Goal: Task Accomplishment & Management: Manage account settings

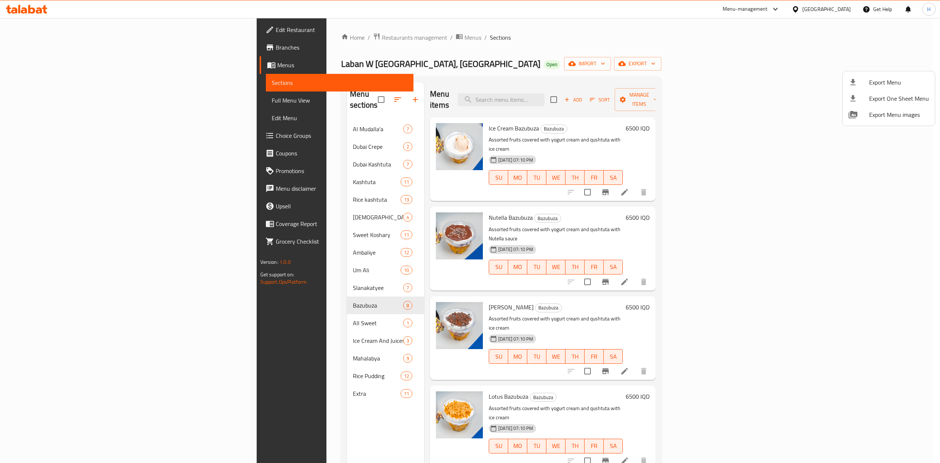
click at [241, 37] on div at bounding box center [470, 231] width 940 height 463
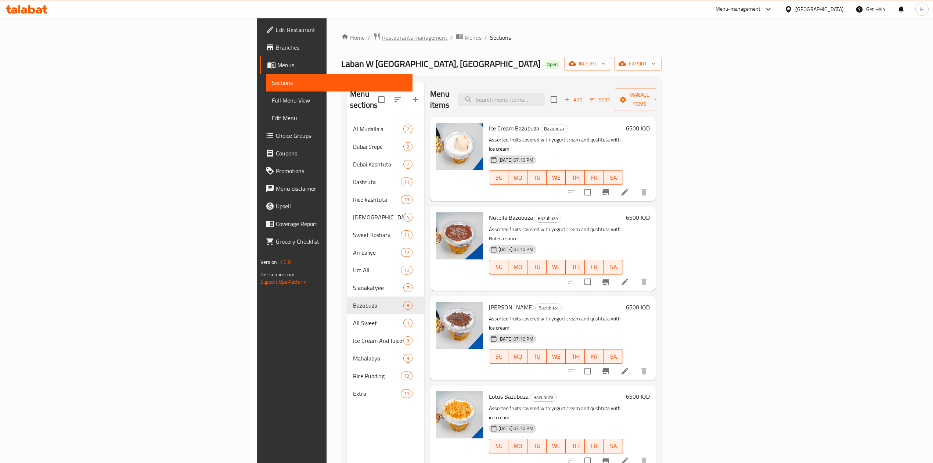
click at [382, 37] on span "Restaurants management" at bounding box center [414, 37] width 65 height 9
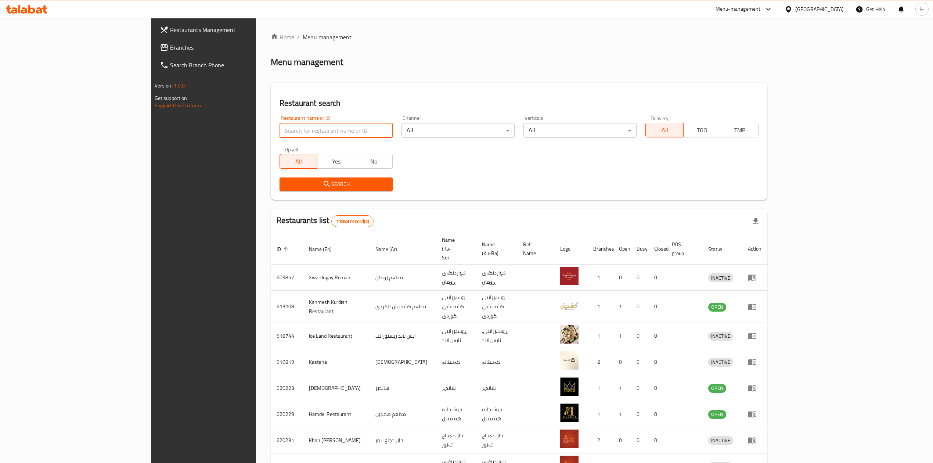
click at [279, 133] on input "search" at bounding box center [335, 130] width 113 height 15
paste input "707641"
type input "707641"
click button "Search" at bounding box center [335, 184] width 113 height 14
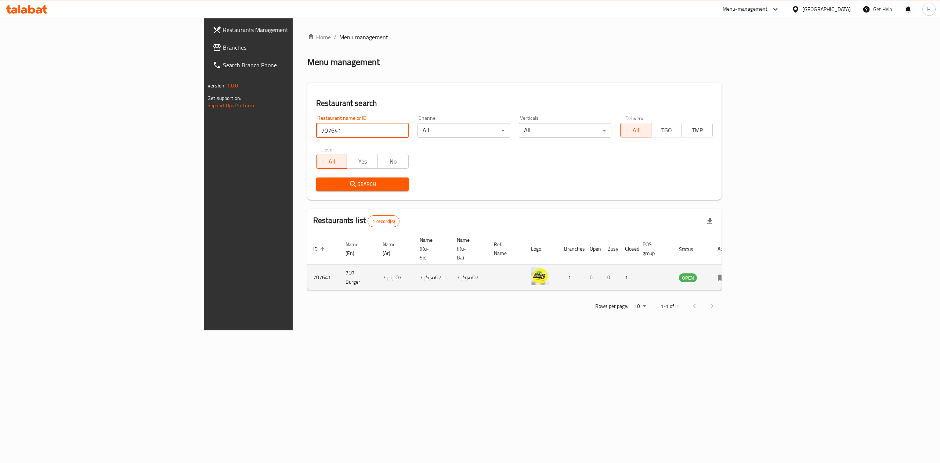
click at [737, 265] on td "enhanced table" at bounding box center [724, 277] width 25 height 26
click at [726, 273] on icon "enhanced table" at bounding box center [722, 277] width 9 height 9
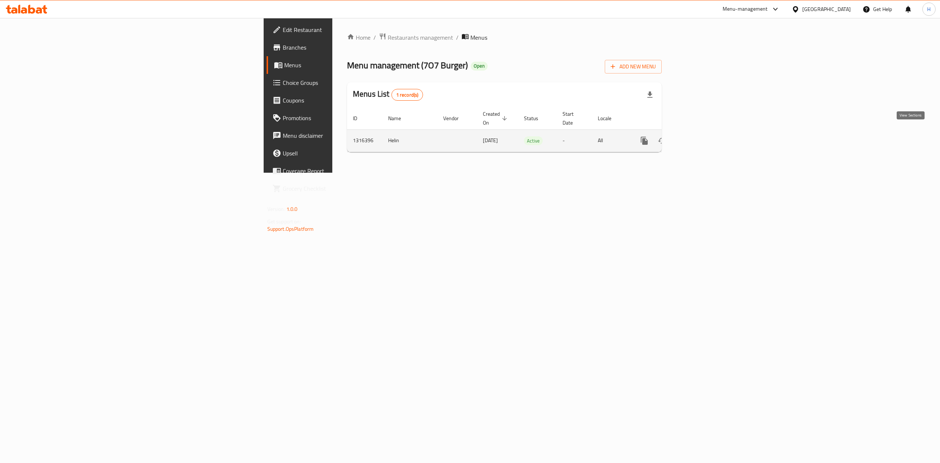
click at [702, 136] on icon "enhanced table" at bounding box center [697, 140] width 9 height 9
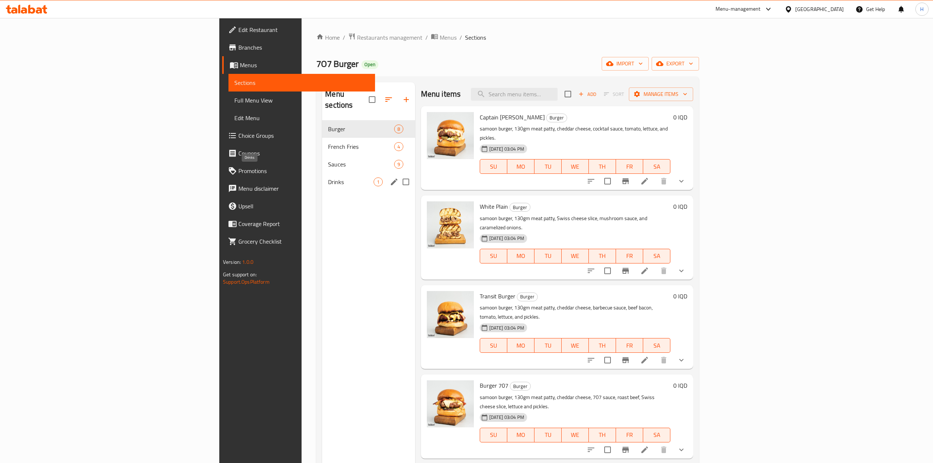
click at [322, 173] on div "Drinks 1" at bounding box center [368, 182] width 93 height 18
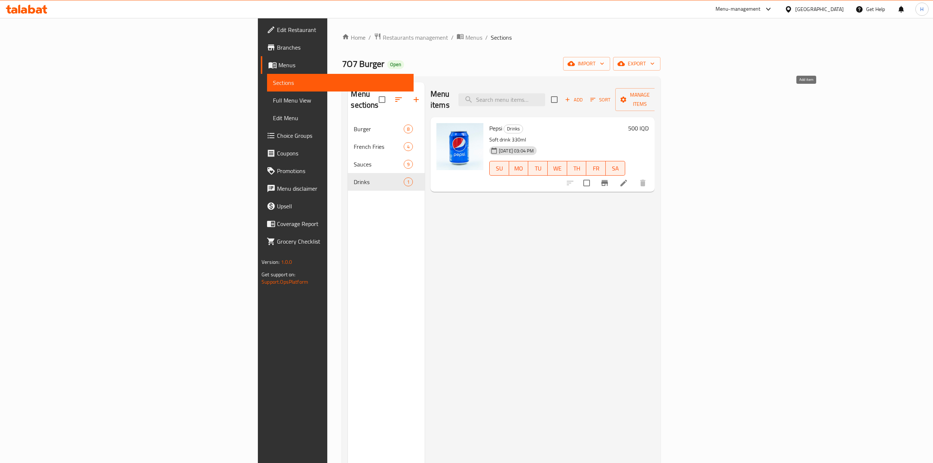
click at [584, 96] on span "Add" at bounding box center [574, 99] width 20 height 8
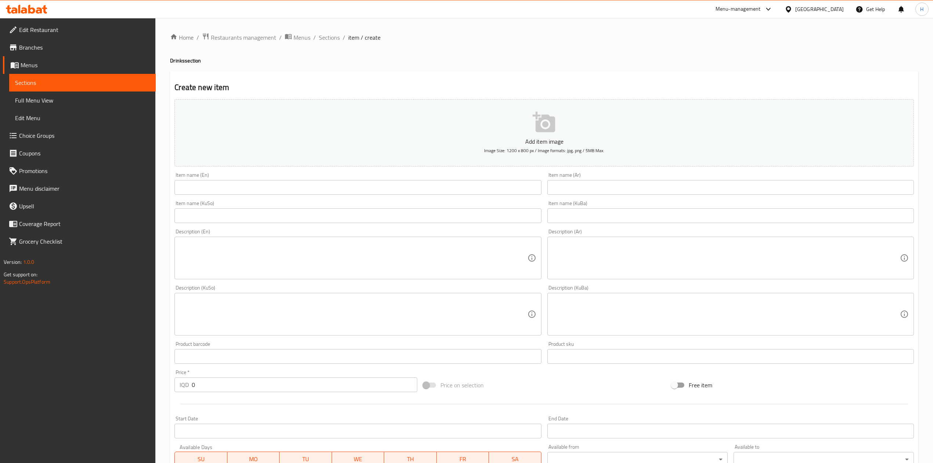
click at [198, 188] on input "text" at bounding box center [357, 187] width 366 height 15
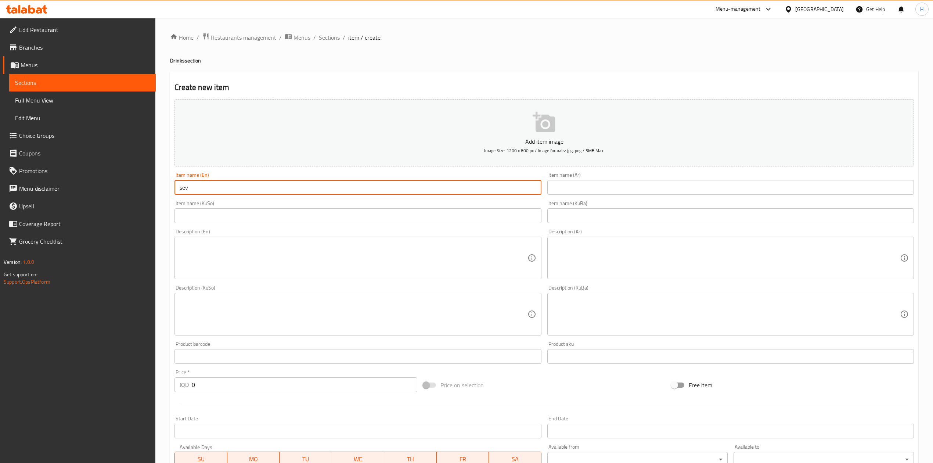
type input "Seven up"
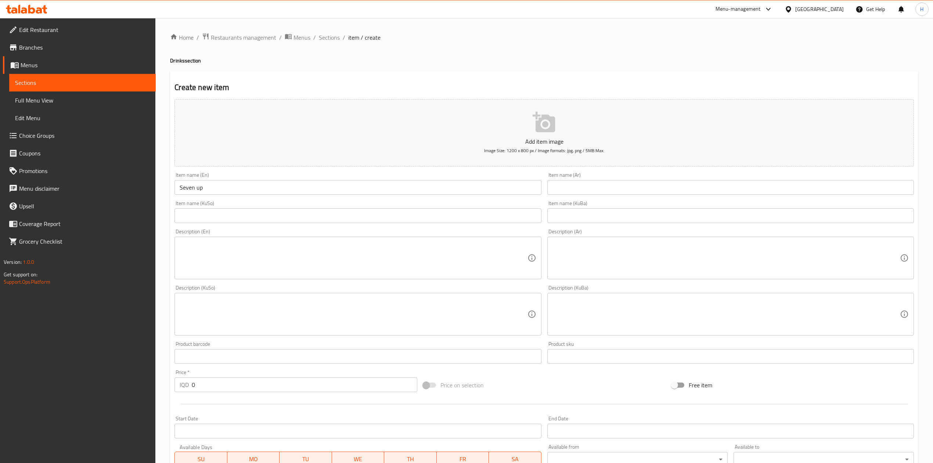
click at [622, 198] on div "Item name (KuBa) Item name (KuBa)" at bounding box center [730, 212] width 372 height 28
click at [626, 185] on input "text" at bounding box center [730, 187] width 366 height 15
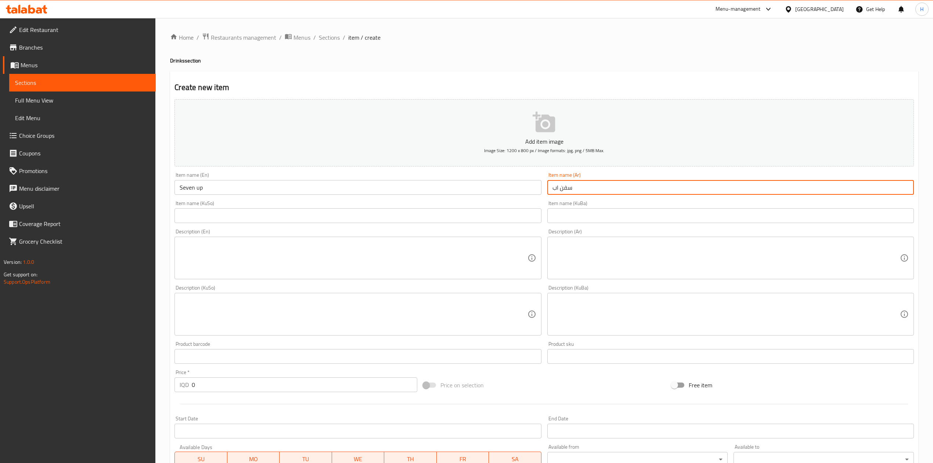
type input "سفن اب"
click at [228, 386] on input "0" at bounding box center [304, 384] width 225 height 15
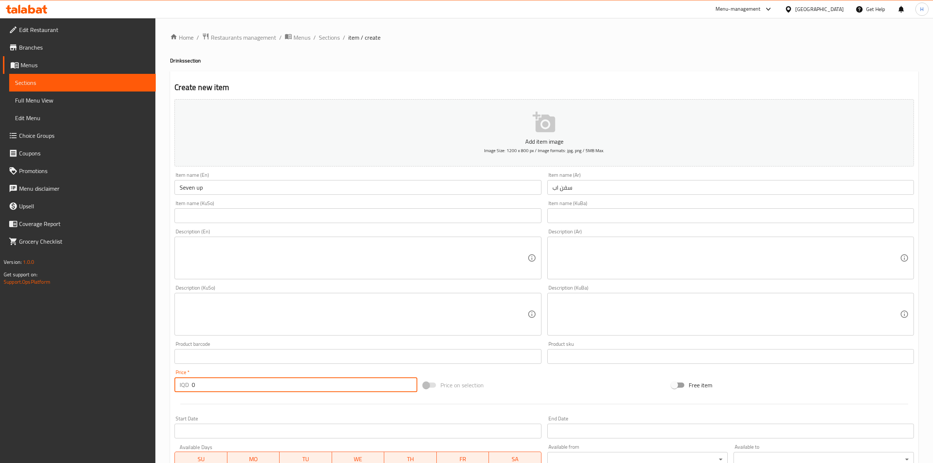
click at [228, 386] on input "0" at bounding box center [304, 384] width 225 height 15
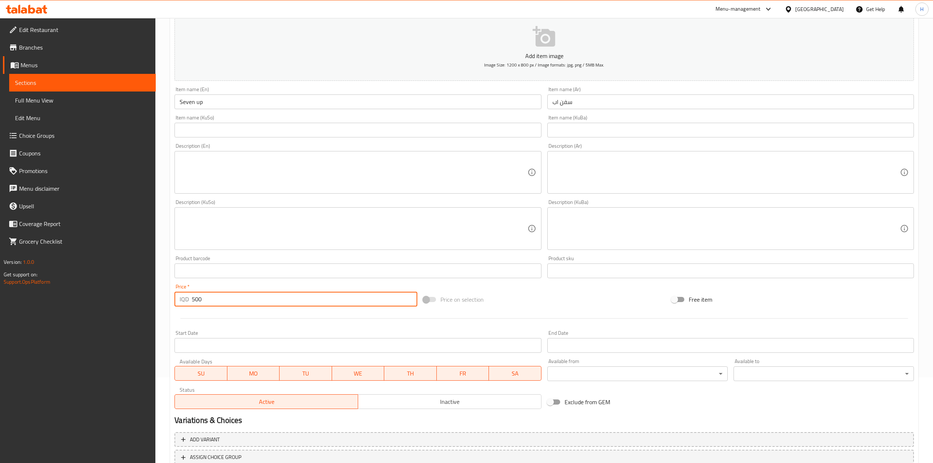
scroll to position [140, 0]
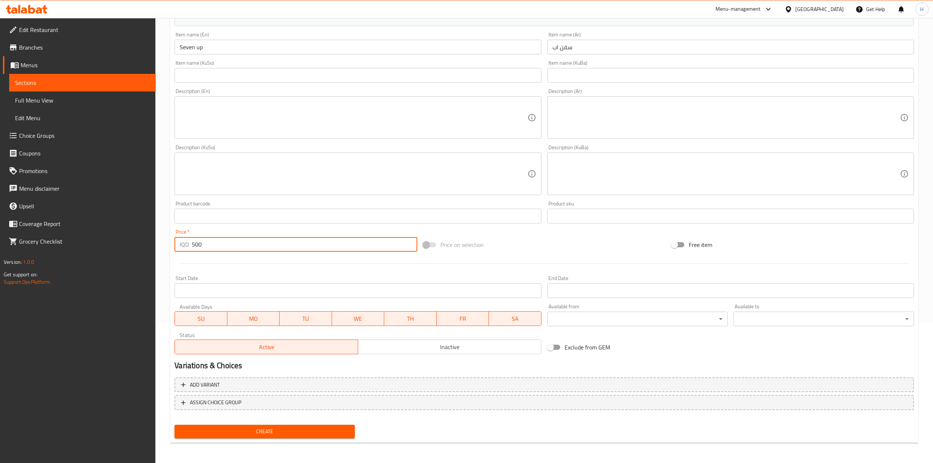
type input "500"
click at [241, 427] on span "Create" at bounding box center [264, 431] width 169 height 9
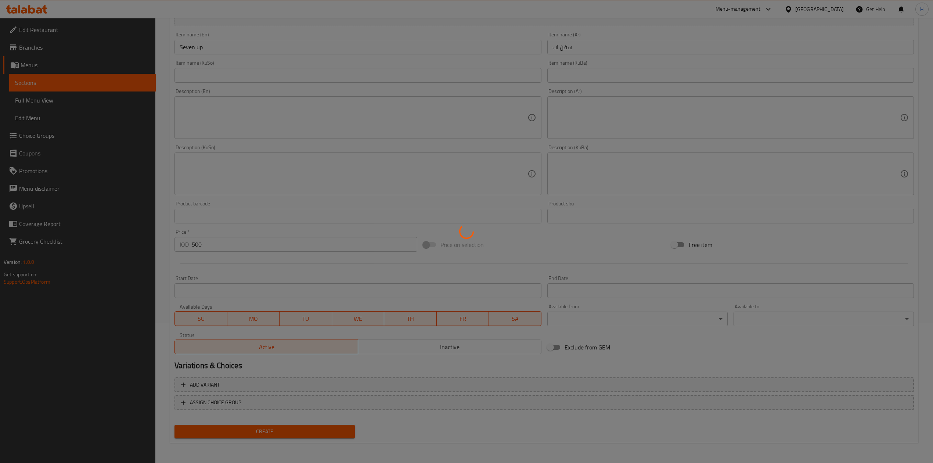
type input "0"
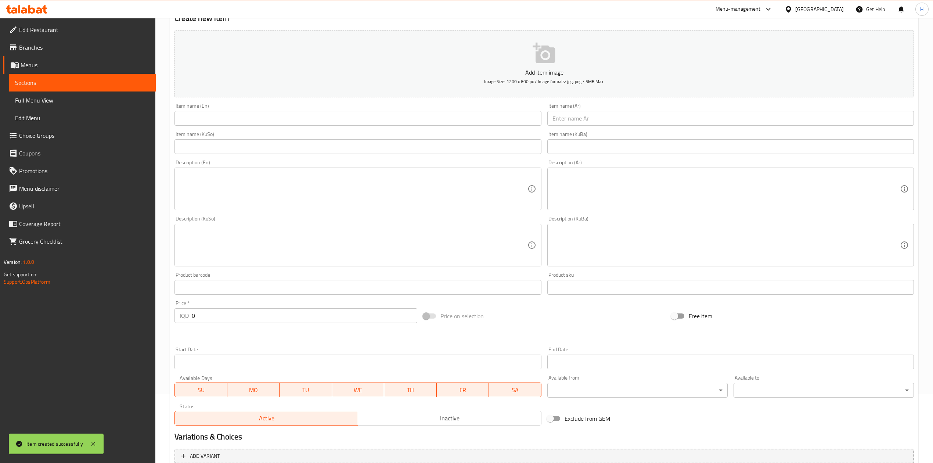
scroll to position [0, 0]
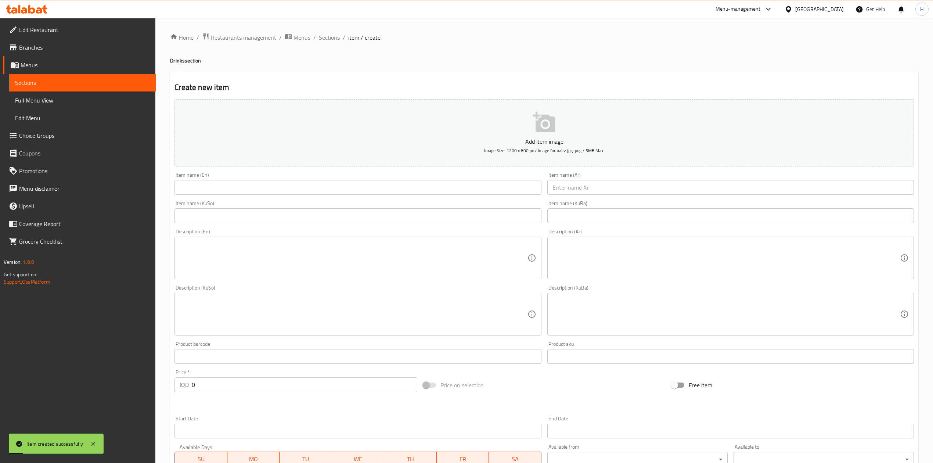
click at [625, 192] on input "text" at bounding box center [730, 187] width 366 height 15
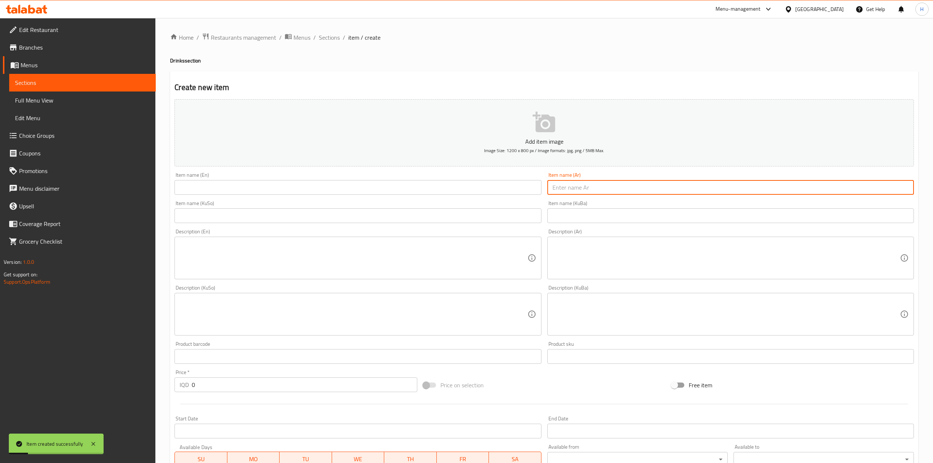
type input "ك"
type input "ميراندا"
click at [390, 186] on input "text" at bounding box center [357, 187] width 366 height 15
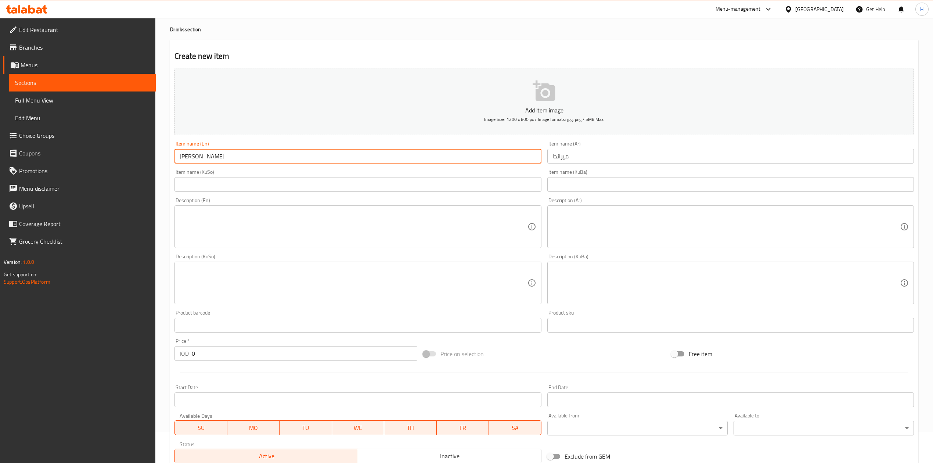
scroll to position [49, 0]
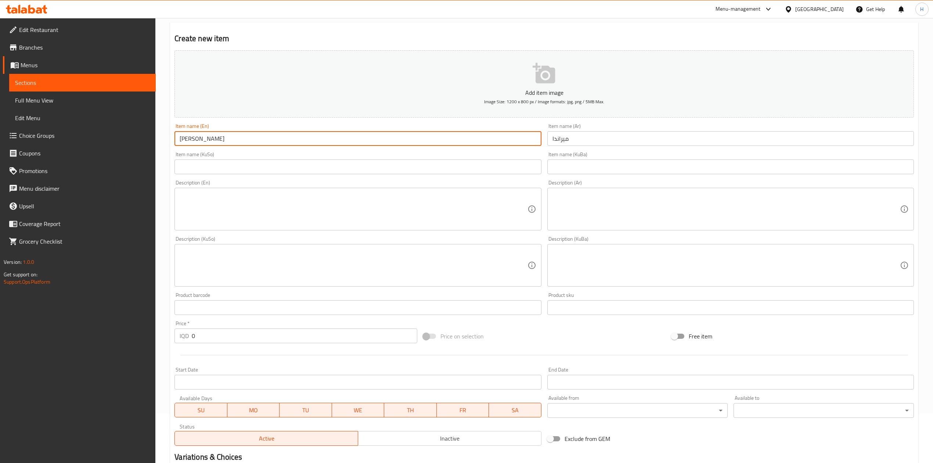
type input "[PERSON_NAME]"
click at [225, 337] on input "0" at bounding box center [304, 335] width 225 height 15
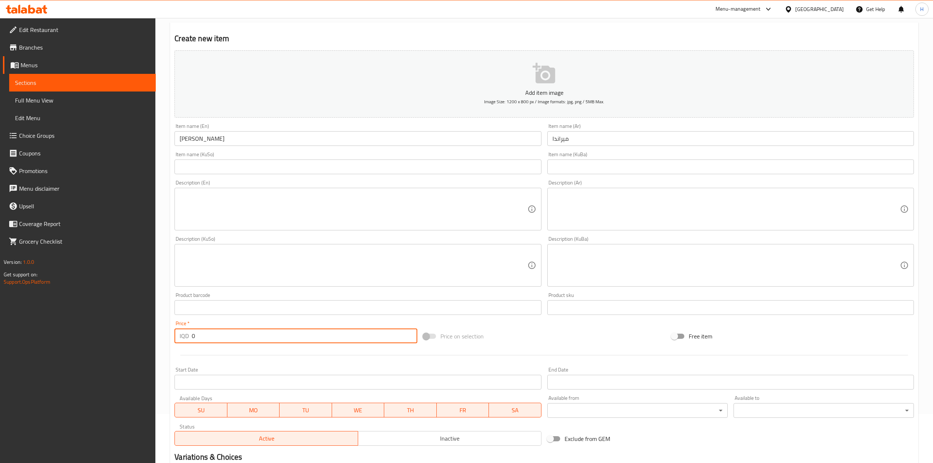
click at [225, 337] on input "0" at bounding box center [304, 335] width 225 height 15
type input "500"
click at [635, 206] on textarea at bounding box center [725, 209] width 347 height 35
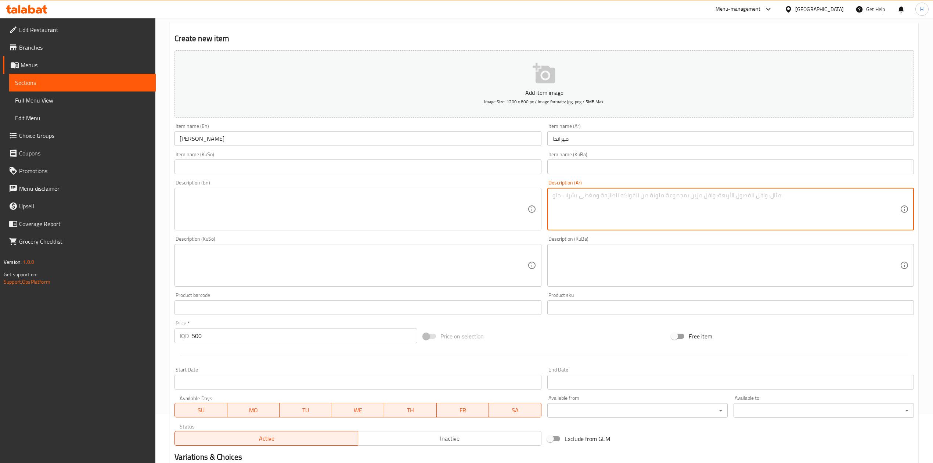
type textarea "l"
type textarea "مشروب غازي"
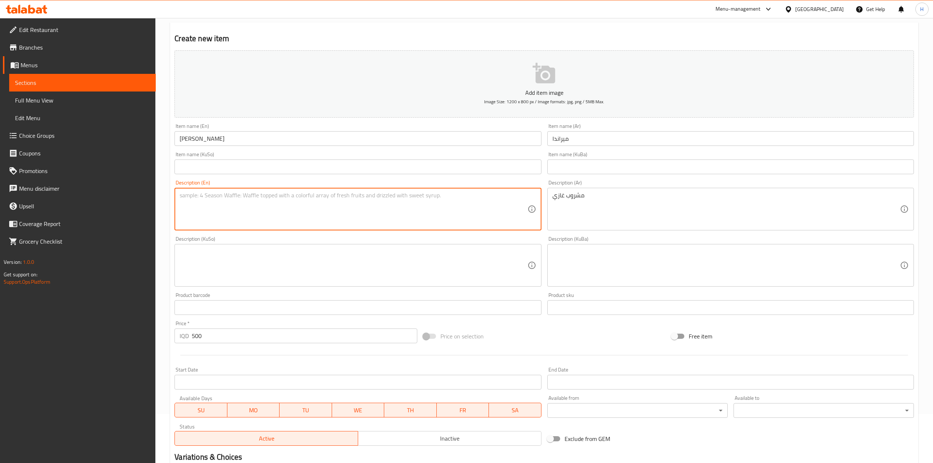
click at [241, 195] on textarea at bounding box center [353, 209] width 347 height 35
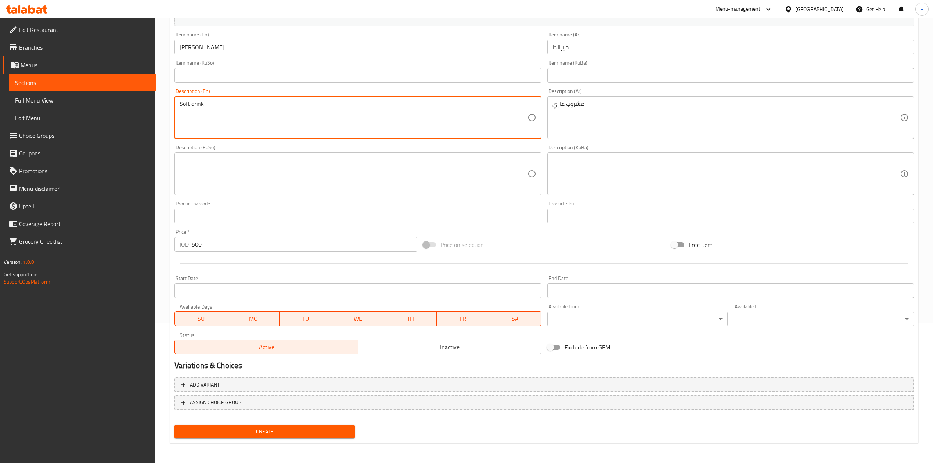
type textarea "Soft drink"
click at [271, 430] on span "Create" at bounding box center [264, 431] width 169 height 9
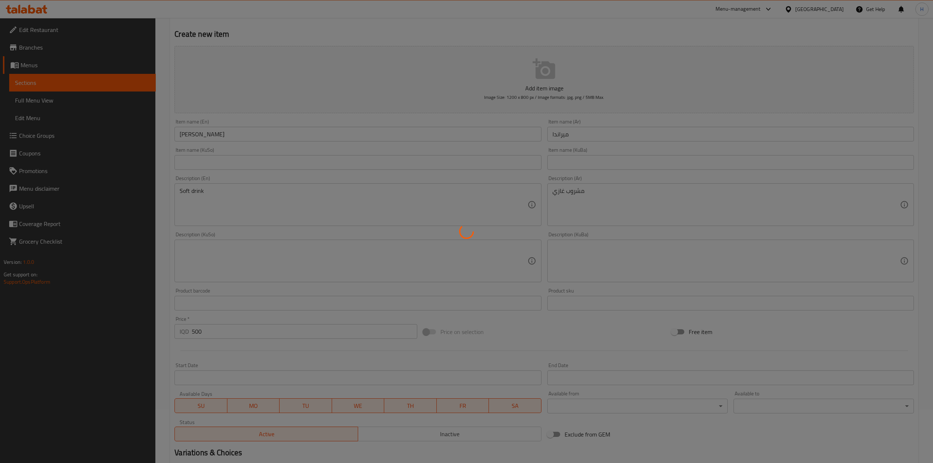
scroll to position [0, 0]
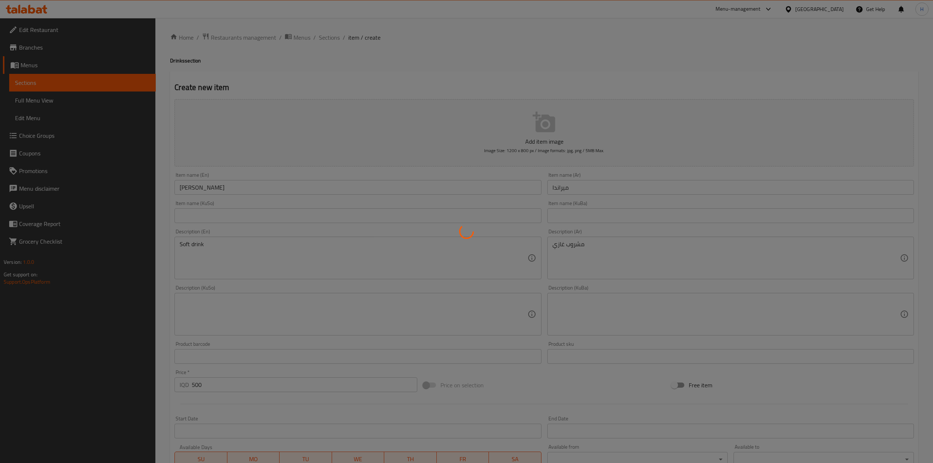
type input "0"
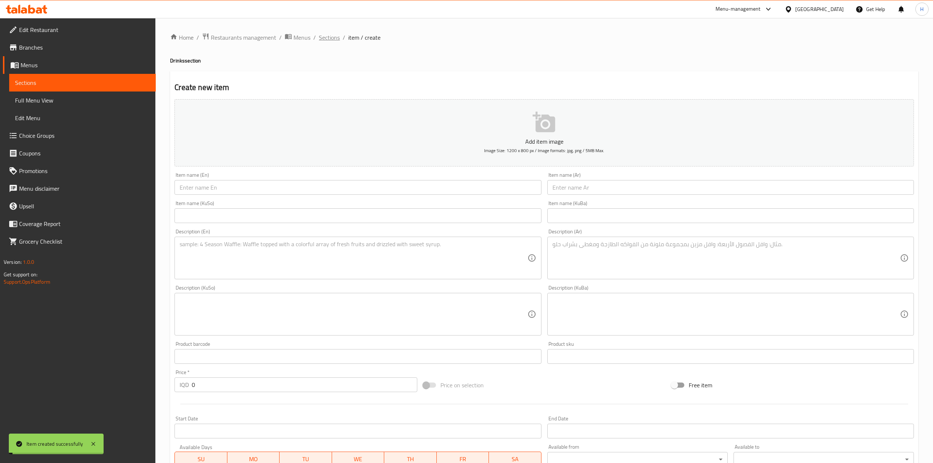
click at [328, 40] on span "Sections" at bounding box center [329, 37] width 21 height 9
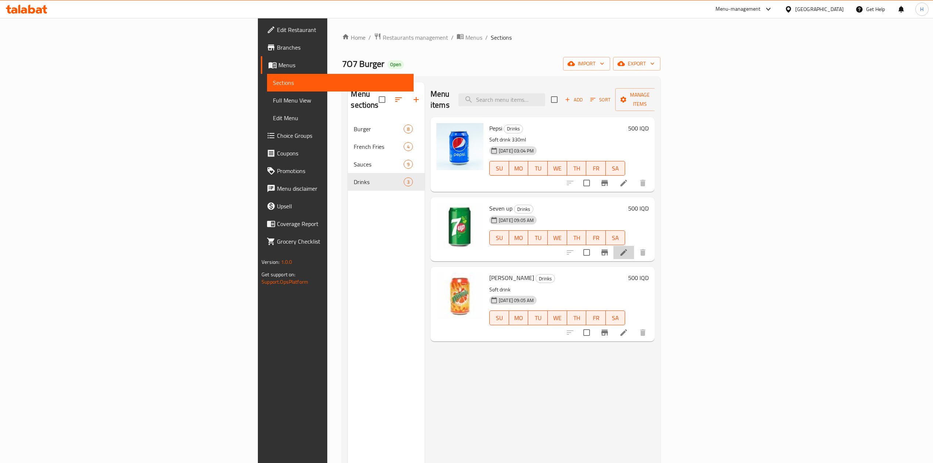
click at [634, 246] on li at bounding box center [623, 252] width 21 height 13
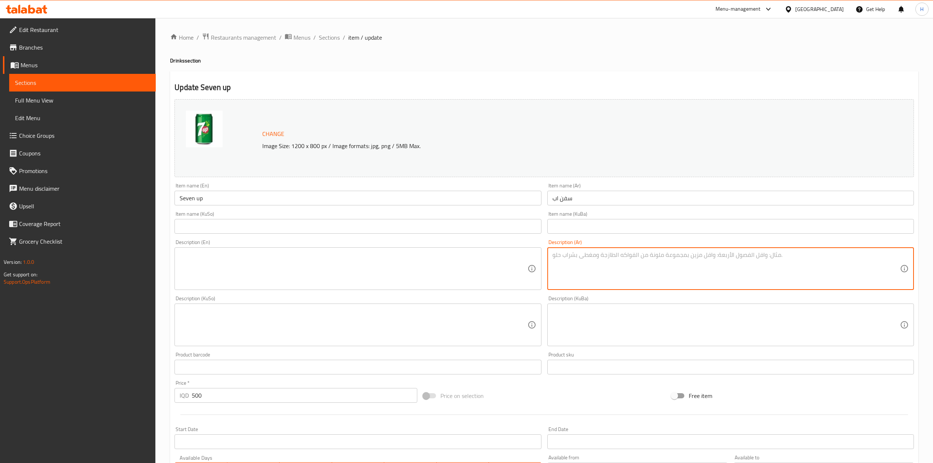
click at [624, 278] on textarea at bounding box center [725, 268] width 347 height 35
type textarea "l"
type textarea "مشروب غازي"
click at [398, 272] on textarea at bounding box center [353, 268] width 347 height 35
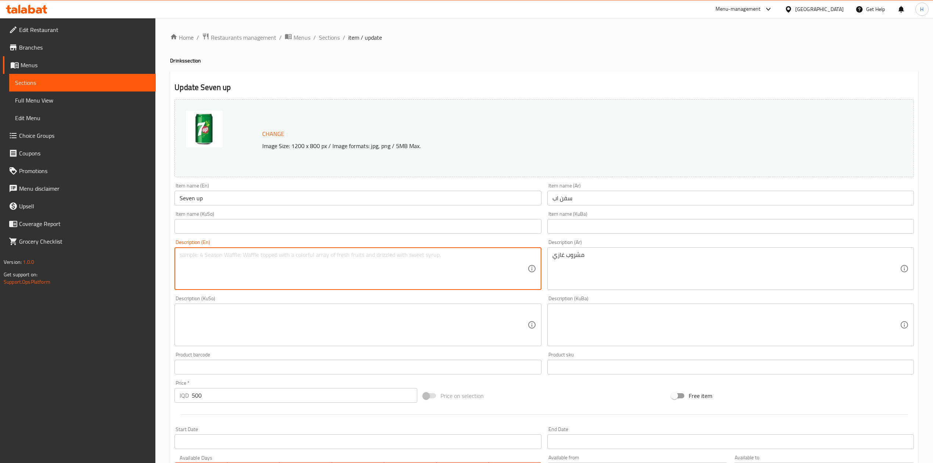
type textarea "D"
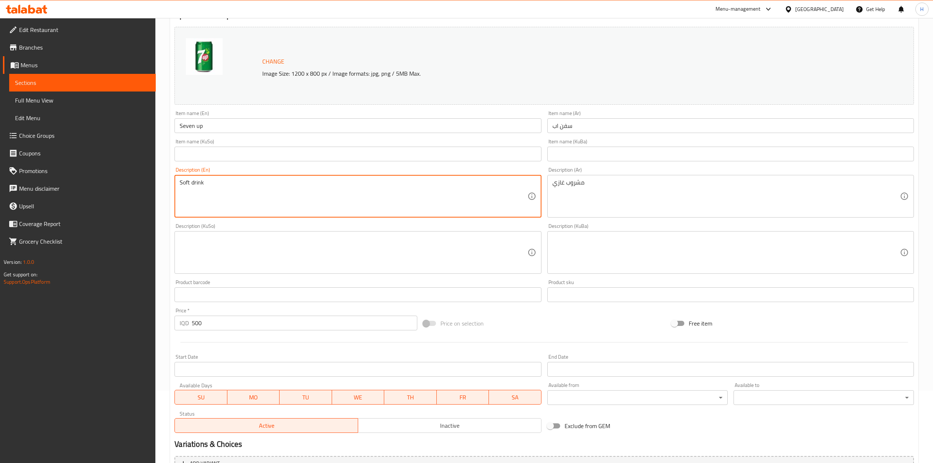
scroll to position [151, 0]
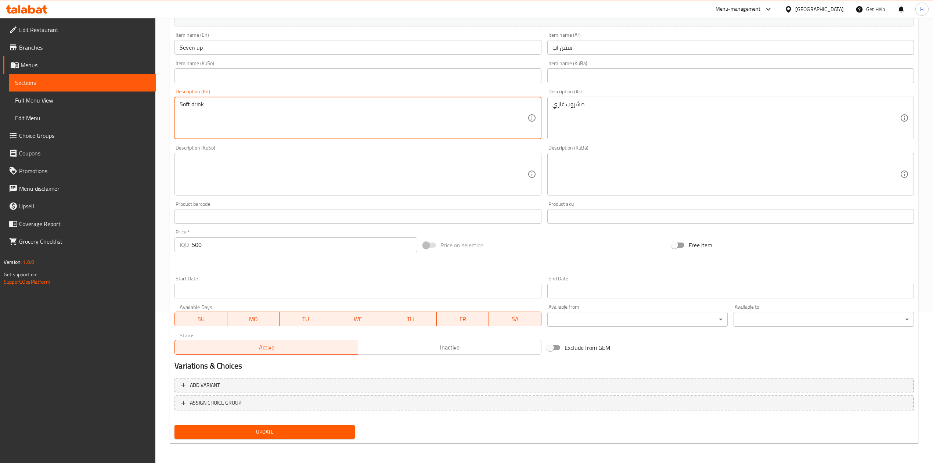
type textarea "Soft drink"
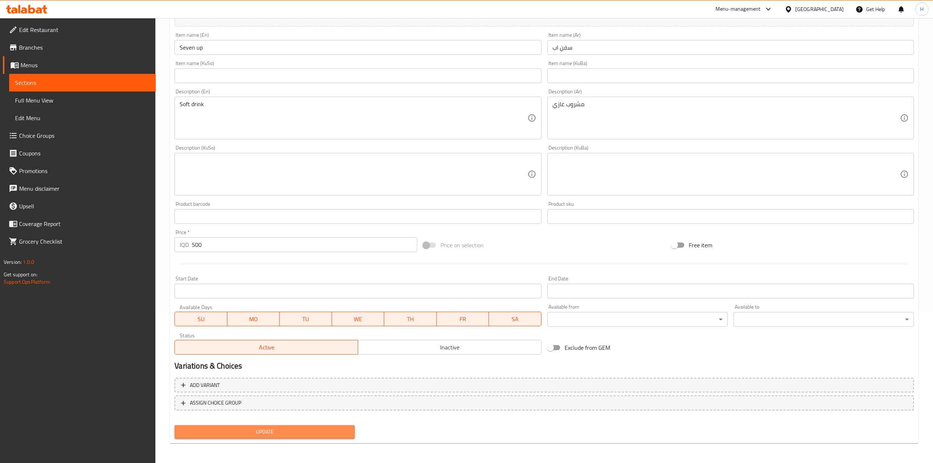
click at [277, 427] on span "Update" at bounding box center [264, 431] width 169 height 9
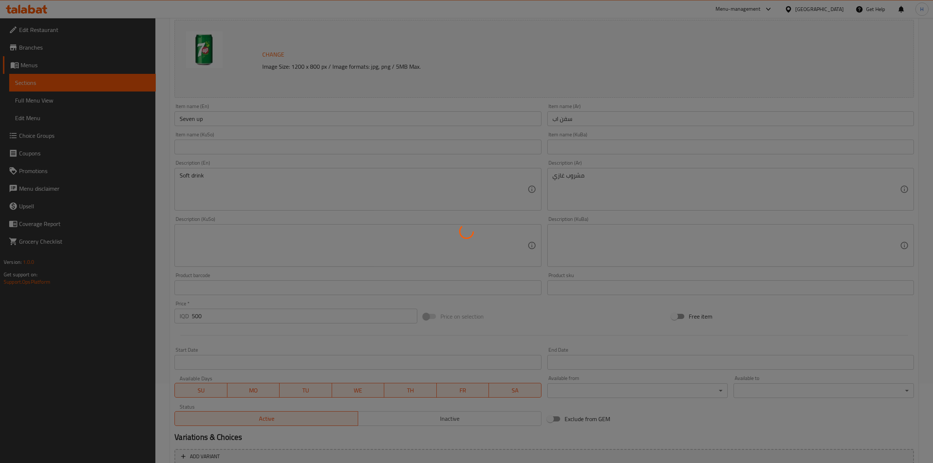
scroll to position [0, 0]
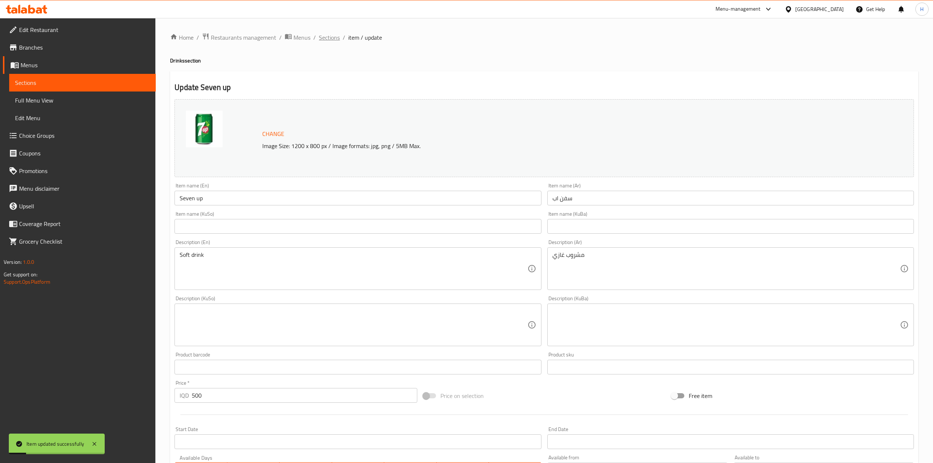
click at [322, 37] on span "Sections" at bounding box center [329, 37] width 21 height 9
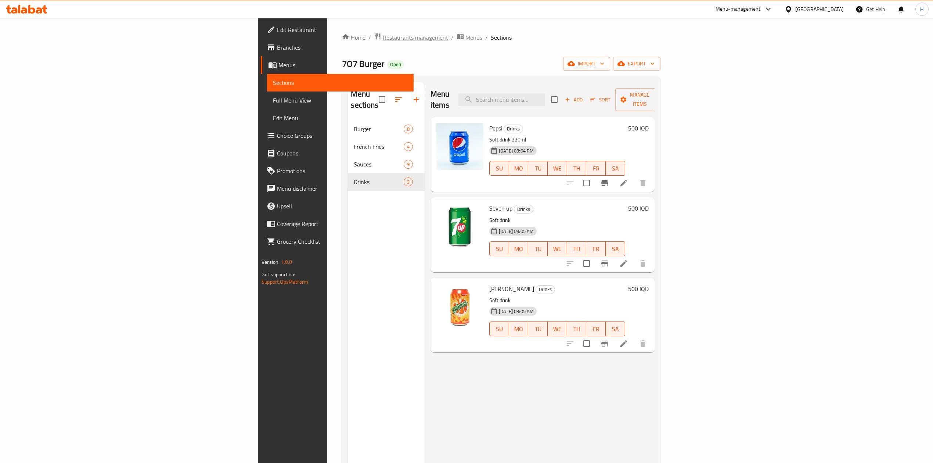
click at [383, 34] on span "Restaurants management" at bounding box center [415, 37] width 65 height 9
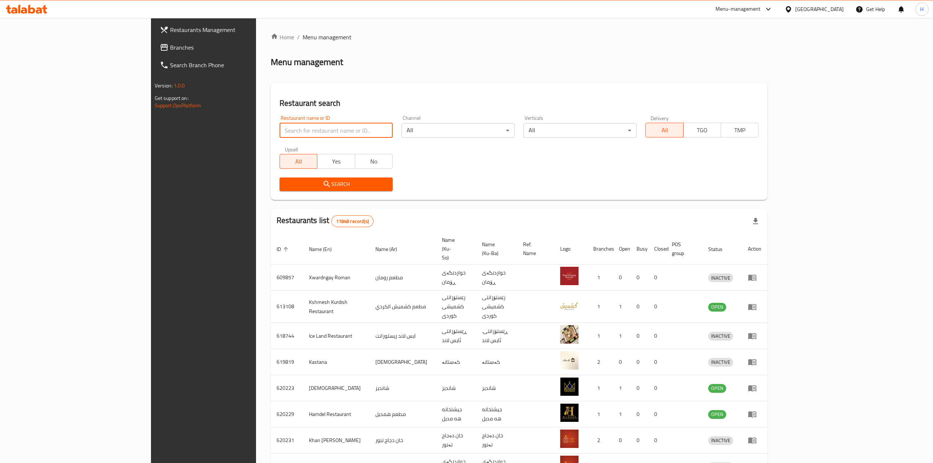
click at [279, 132] on input "search" at bounding box center [335, 130] width 113 height 15
paste input "693915"
type input "693915"
click button "Search" at bounding box center [335, 184] width 113 height 14
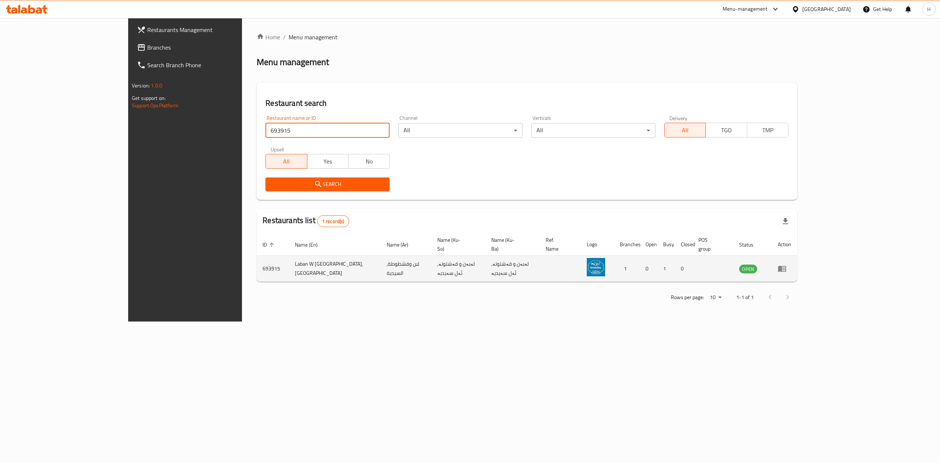
click at [787, 264] on icon "enhanced table" at bounding box center [782, 268] width 9 height 9
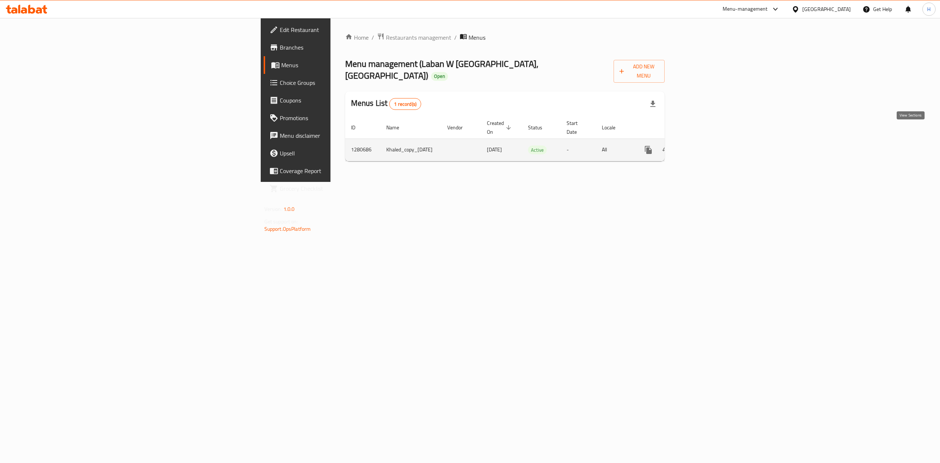
click at [706, 145] on icon "enhanced table" at bounding box center [701, 149] width 9 height 9
